Goal: Transaction & Acquisition: Book appointment/travel/reservation

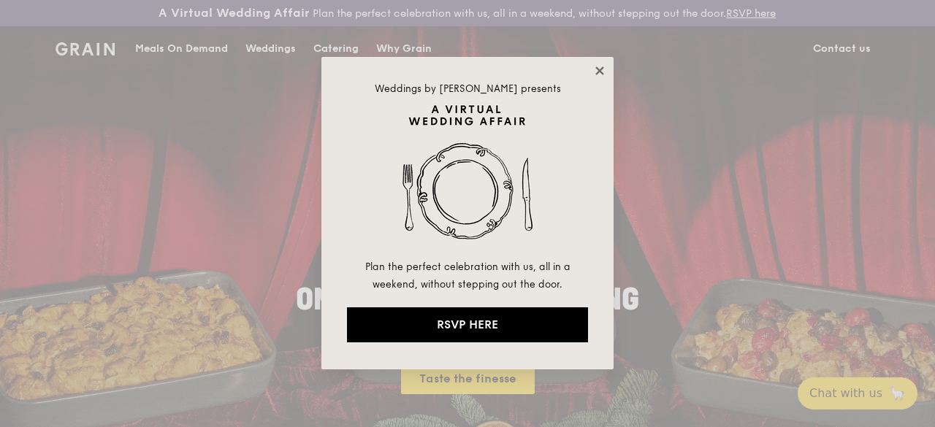
click at [598, 65] on icon at bounding box center [599, 70] width 13 height 13
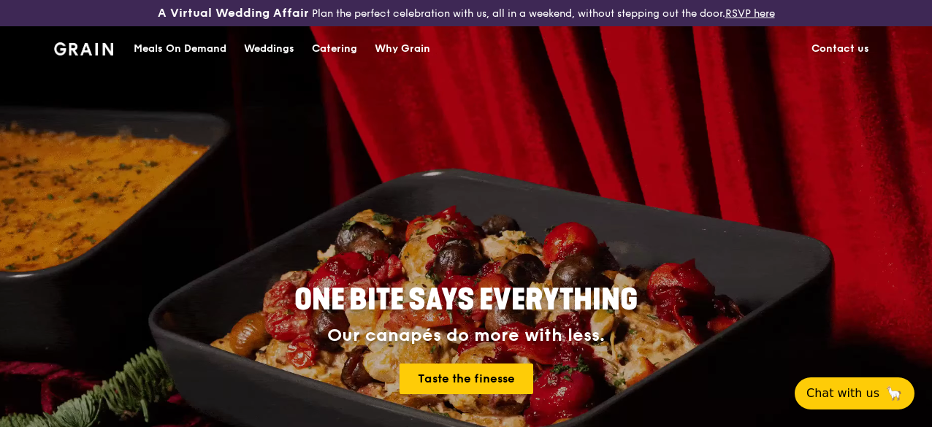
click at [332, 62] on div "Catering" at bounding box center [334, 49] width 45 height 44
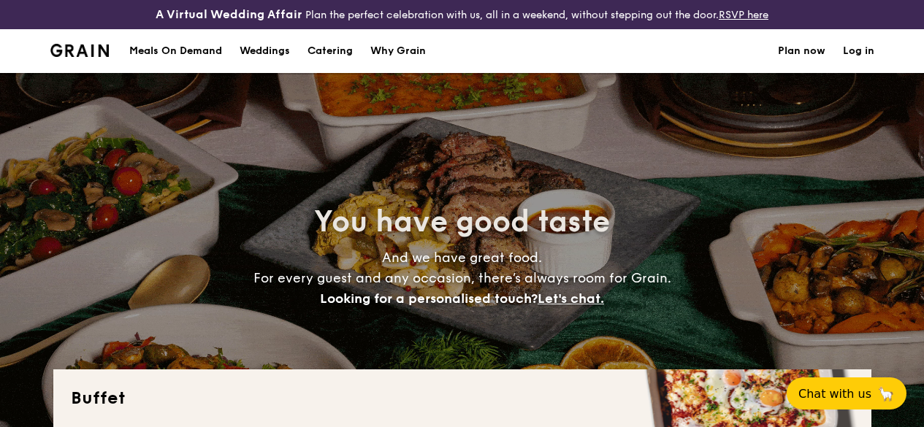
select select
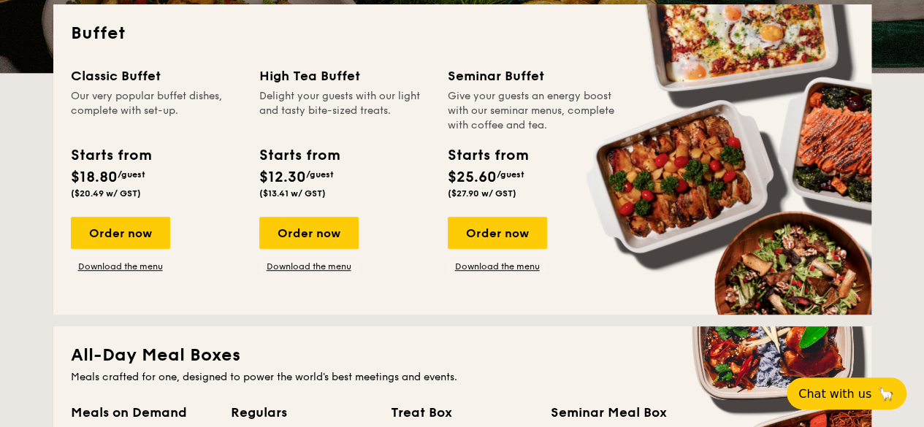
scroll to position [365, 0]
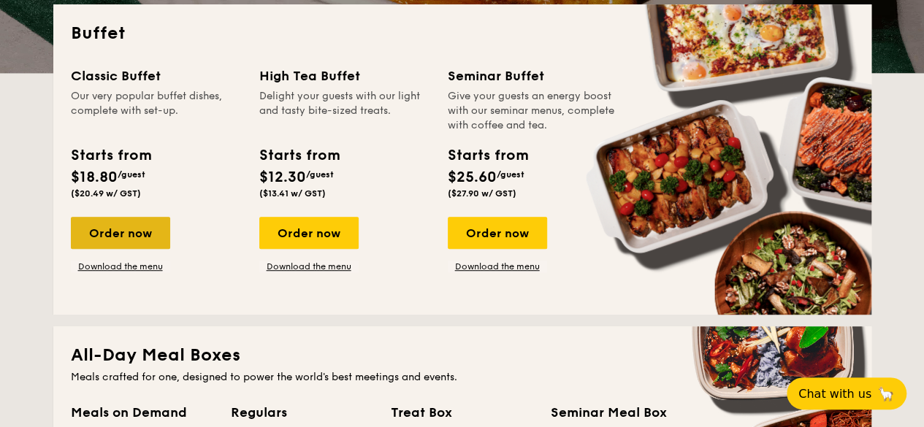
click at [149, 249] on div "Order now" at bounding box center [120, 233] width 99 height 32
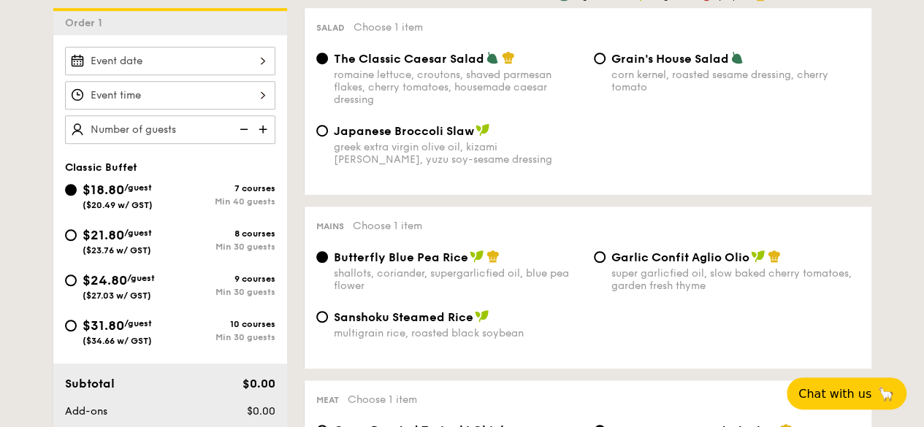
scroll to position [438, 0]
